Goal: Task Accomplishment & Management: Complete application form

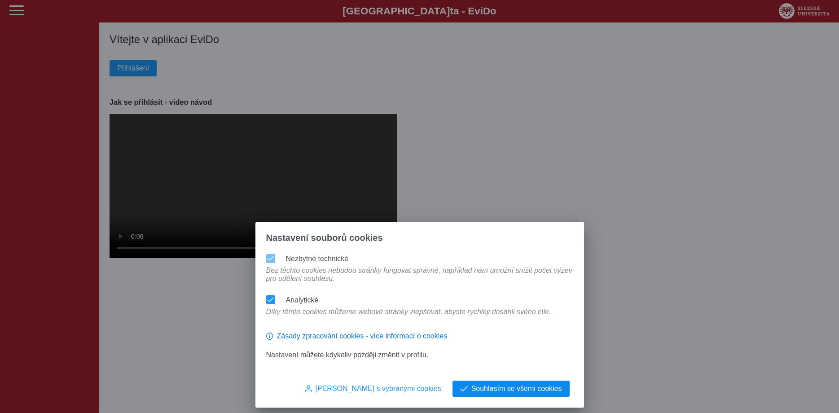
click at [546, 389] on span "Souhlasím se všemi cookies" at bounding box center [517, 388] width 91 height 8
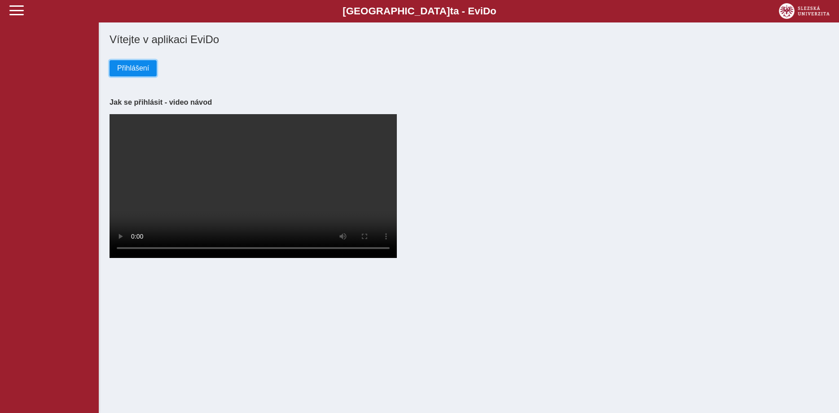
click at [145, 69] on span "Přihlášení" at bounding box center [133, 68] width 32 height 8
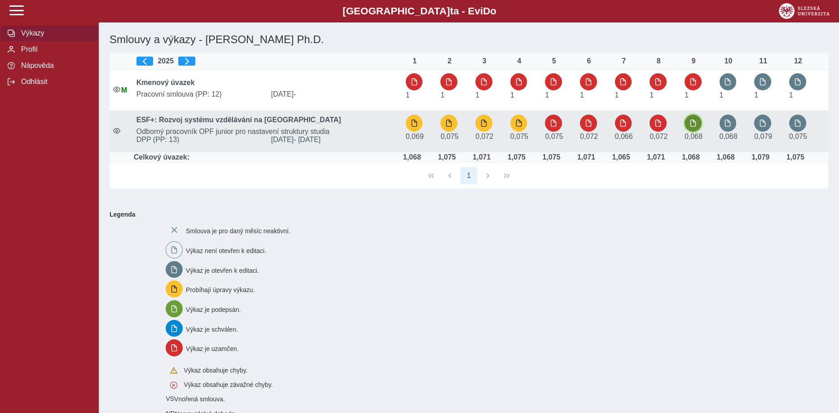
click at [692, 123] on span "button" at bounding box center [693, 122] width 7 height 7
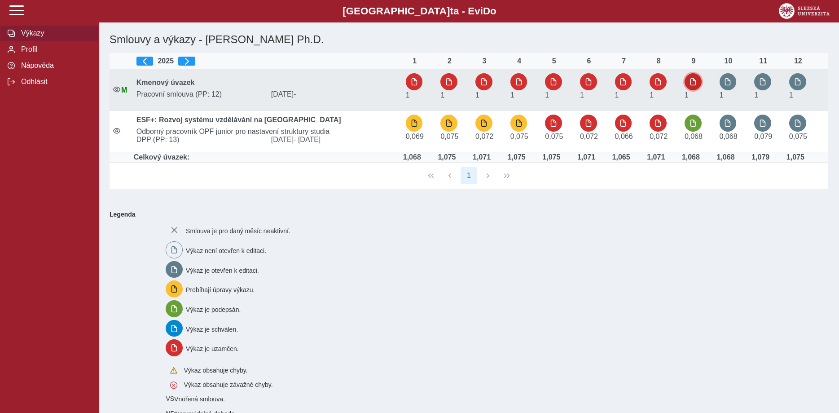
click at [694, 78] on button "button" at bounding box center [693, 81] width 17 height 17
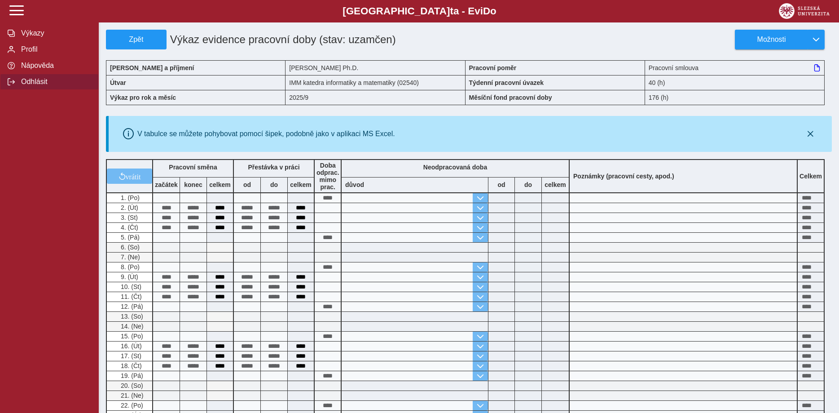
click at [20, 86] on span "Odhlásit" at bounding box center [54, 82] width 73 height 8
